Goal: Find specific page/section: Find specific page/section

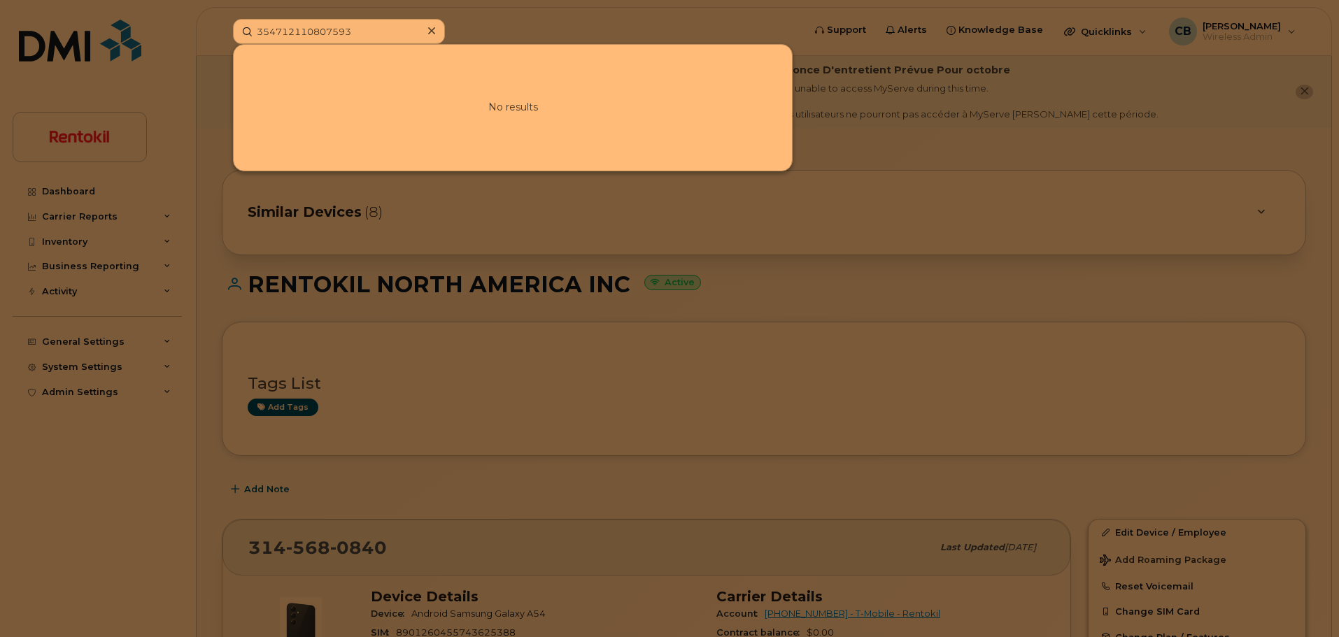
scroll to position [350, 0]
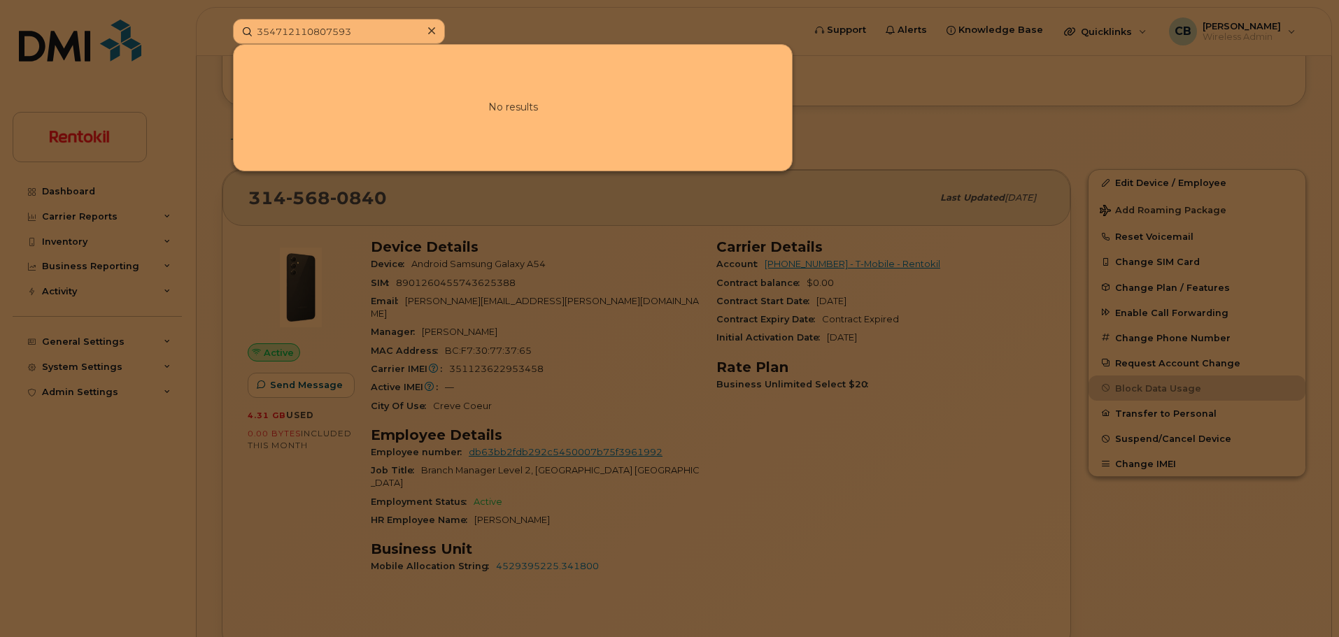
click at [346, 27] on input "354712110807593" at bounding box center [339, 31] width 212 height 25
type input "9038642229"
click at [494, 109] on link "Go to Sign In Page" at bounding box center [513, 119] width 108 height 25
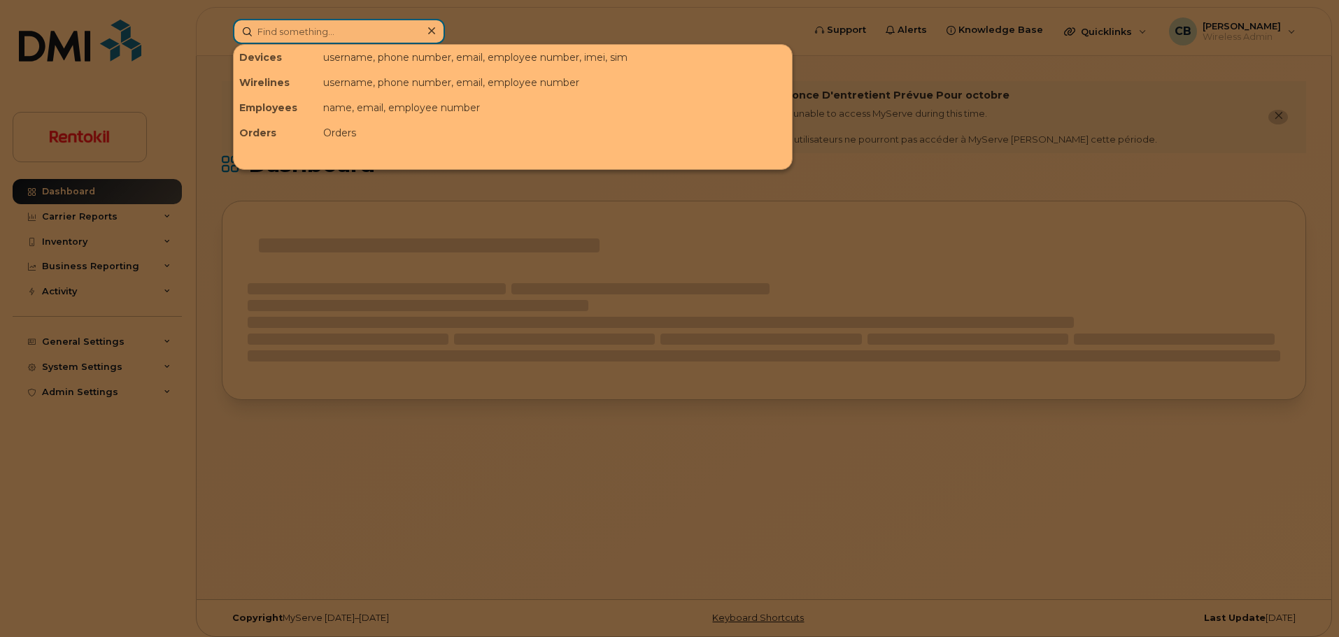
click at [334, 28] on input at bounding box center [339, 31] width 212 height 25
paste input "9038642229"
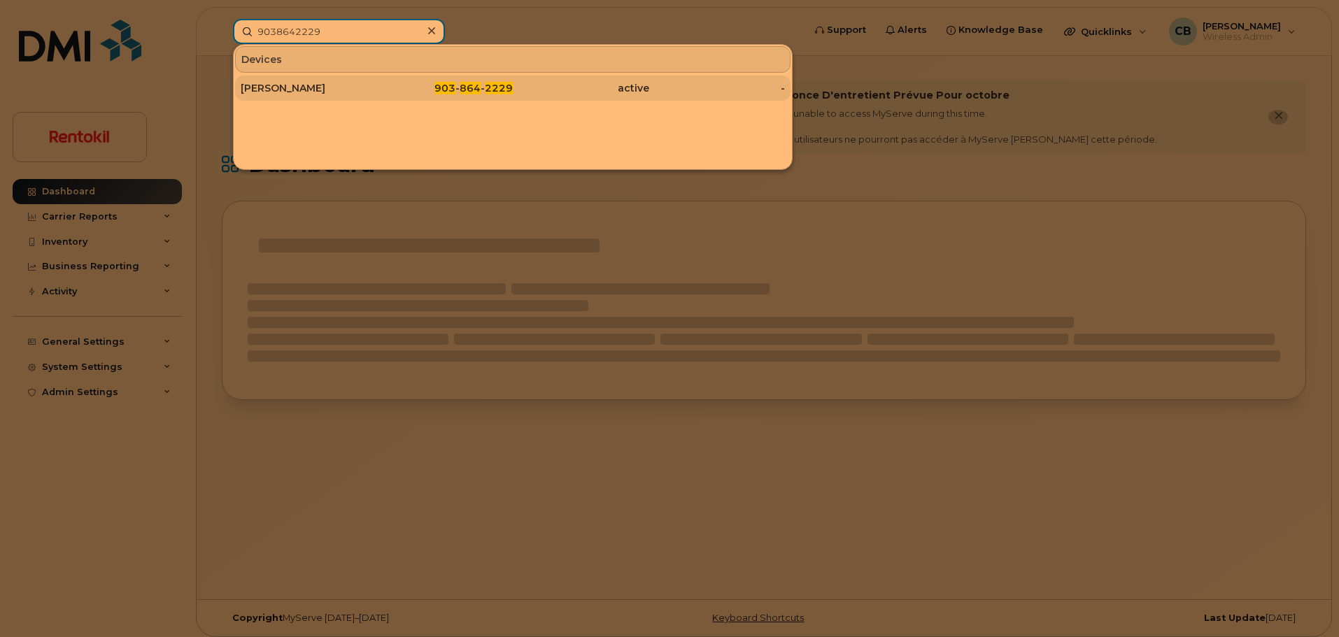
type input "9038642229"
click at [285, 92] on div "[PERSON_NAME]" at bounding box center [309, 88] width 136 height 14
